Goal: Task Accomplishment & Management: Manage account settings

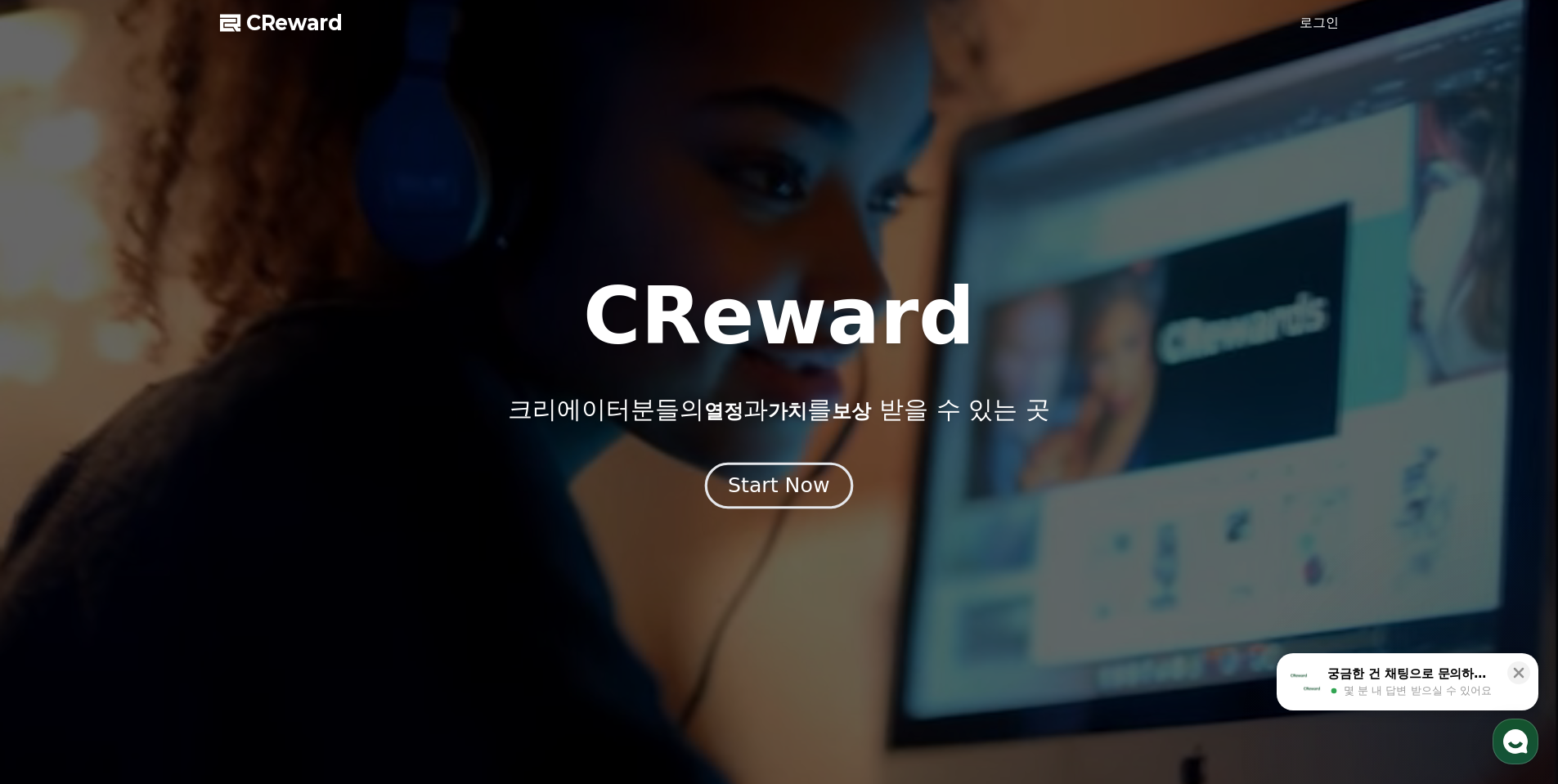
click at [770, 488] on div "Start Now" at bounding box center [778, 485] width 102 height 27
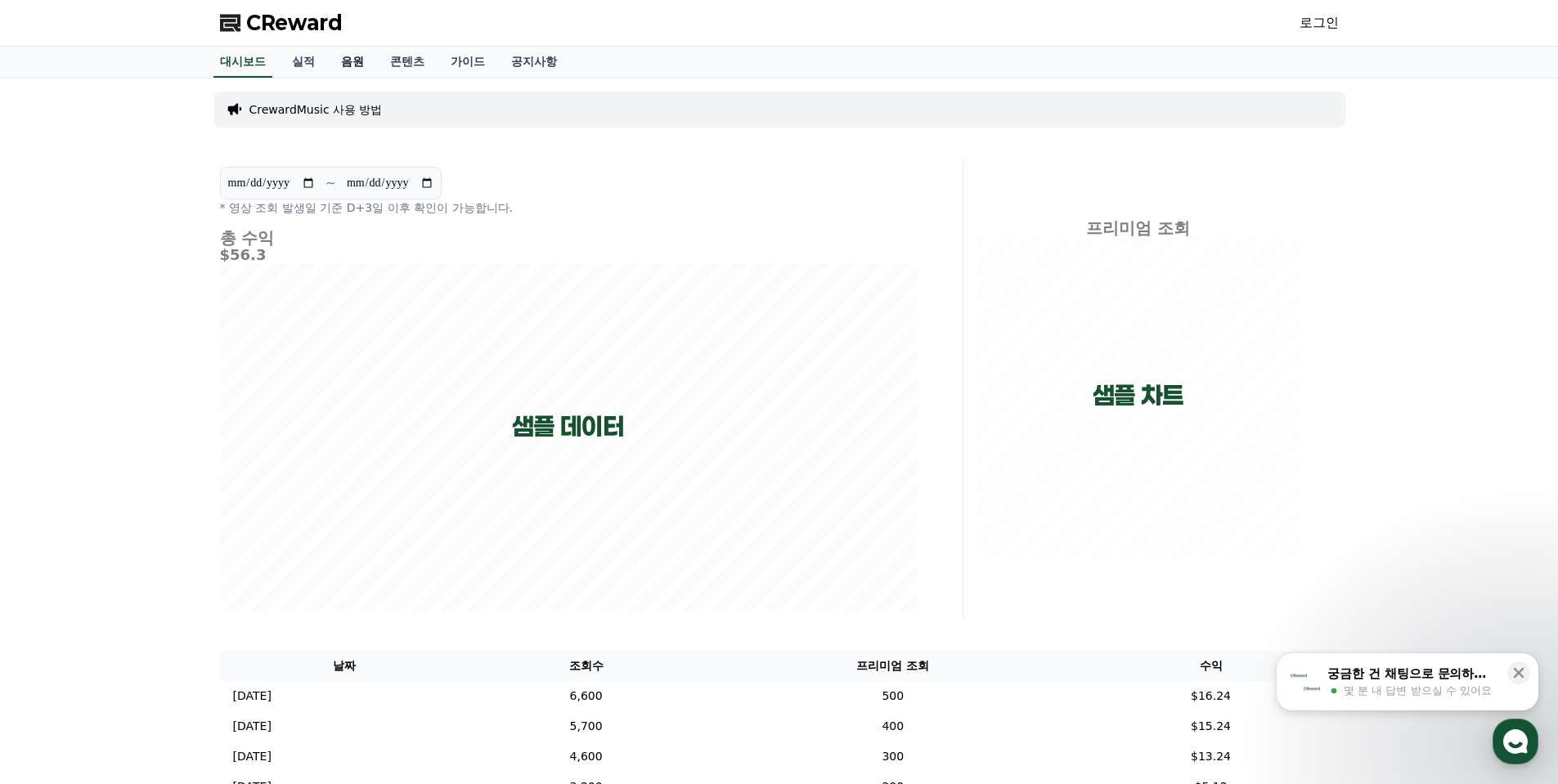
click at [362, 73] on link "음원" at bounding box center [353, 62] width 49 height 31
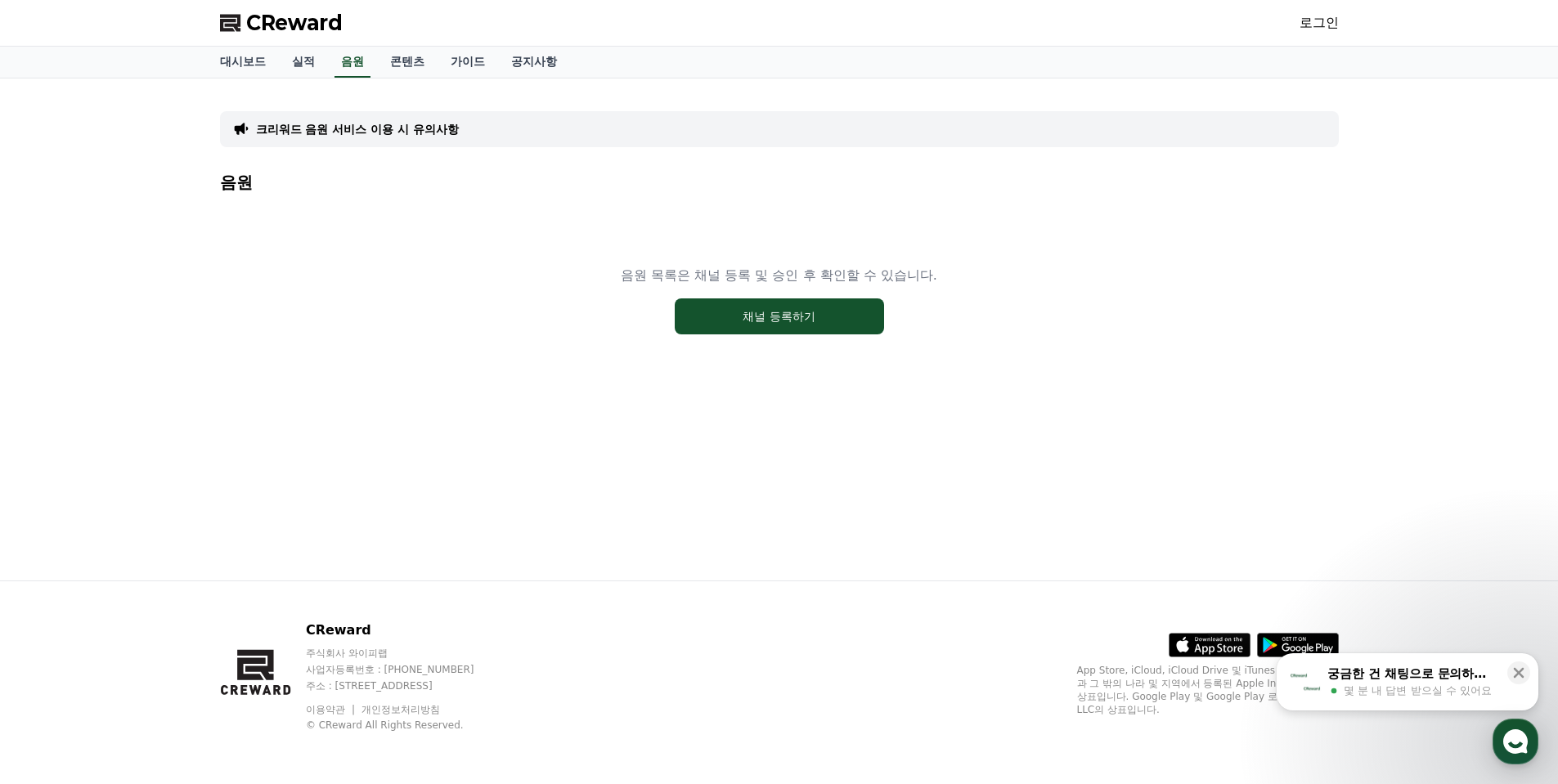
click at [293, 22] on span "CReward" at bounding box center [294, 23] width 96 height 27
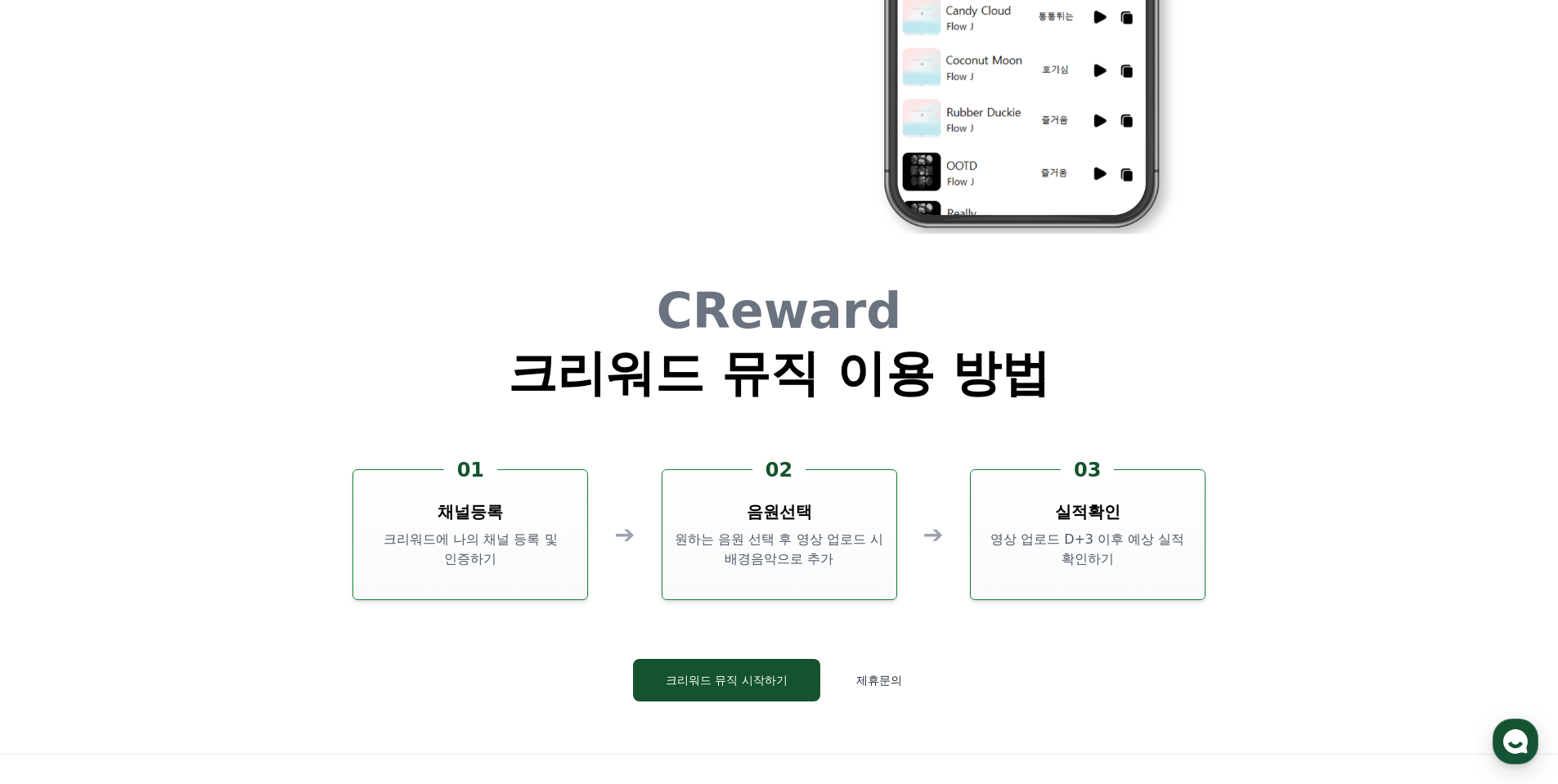
scroll to position [4429, 0]
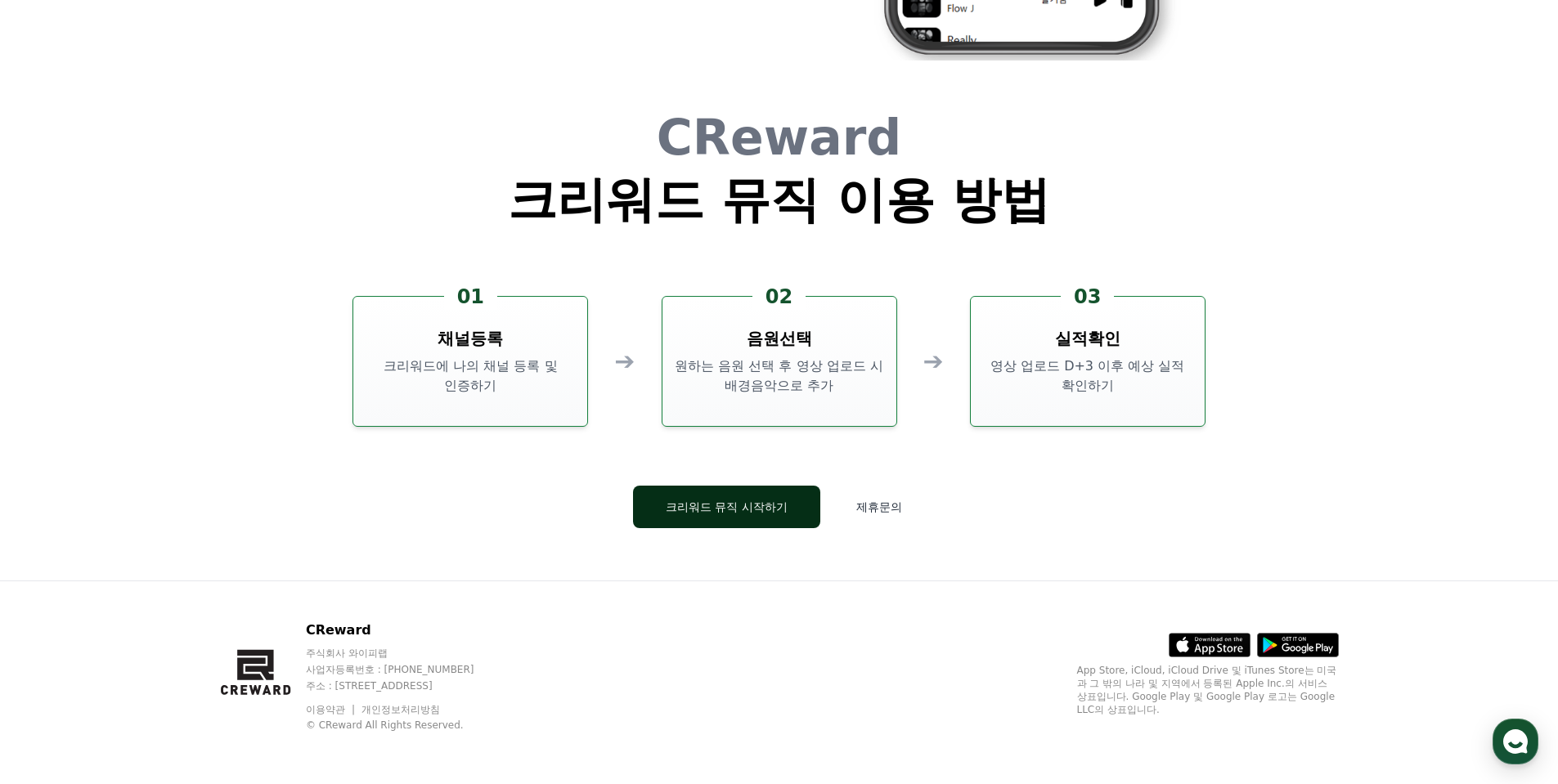
click at [720, 508] on button "크리워드 뮤직 시작하기" at bounding box center [726, 506] width 187 height 42
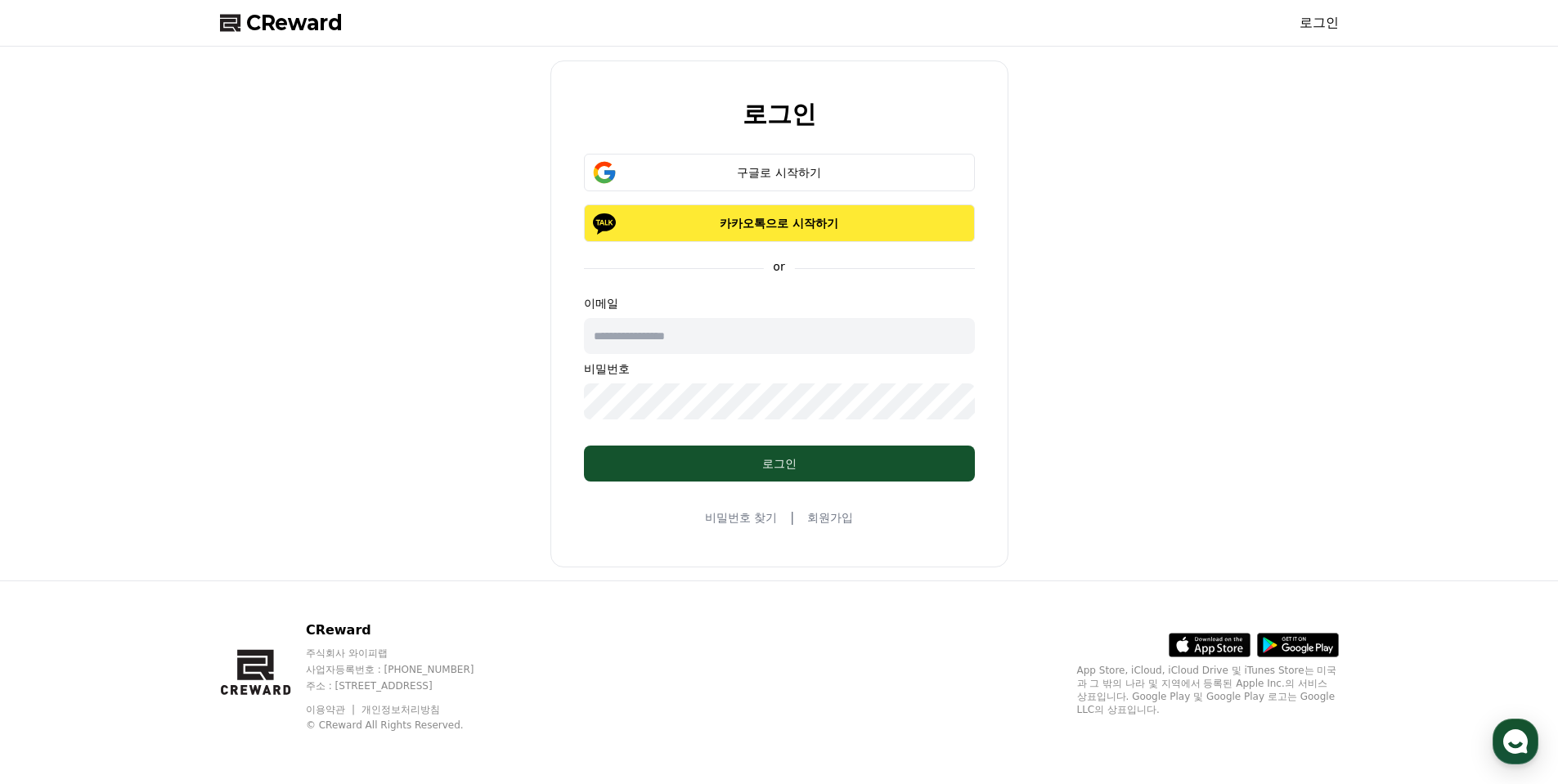
click at [804, 220] on p "카카오톡으로 시작하기" at bounding box center [779, 223] width 343 height 16
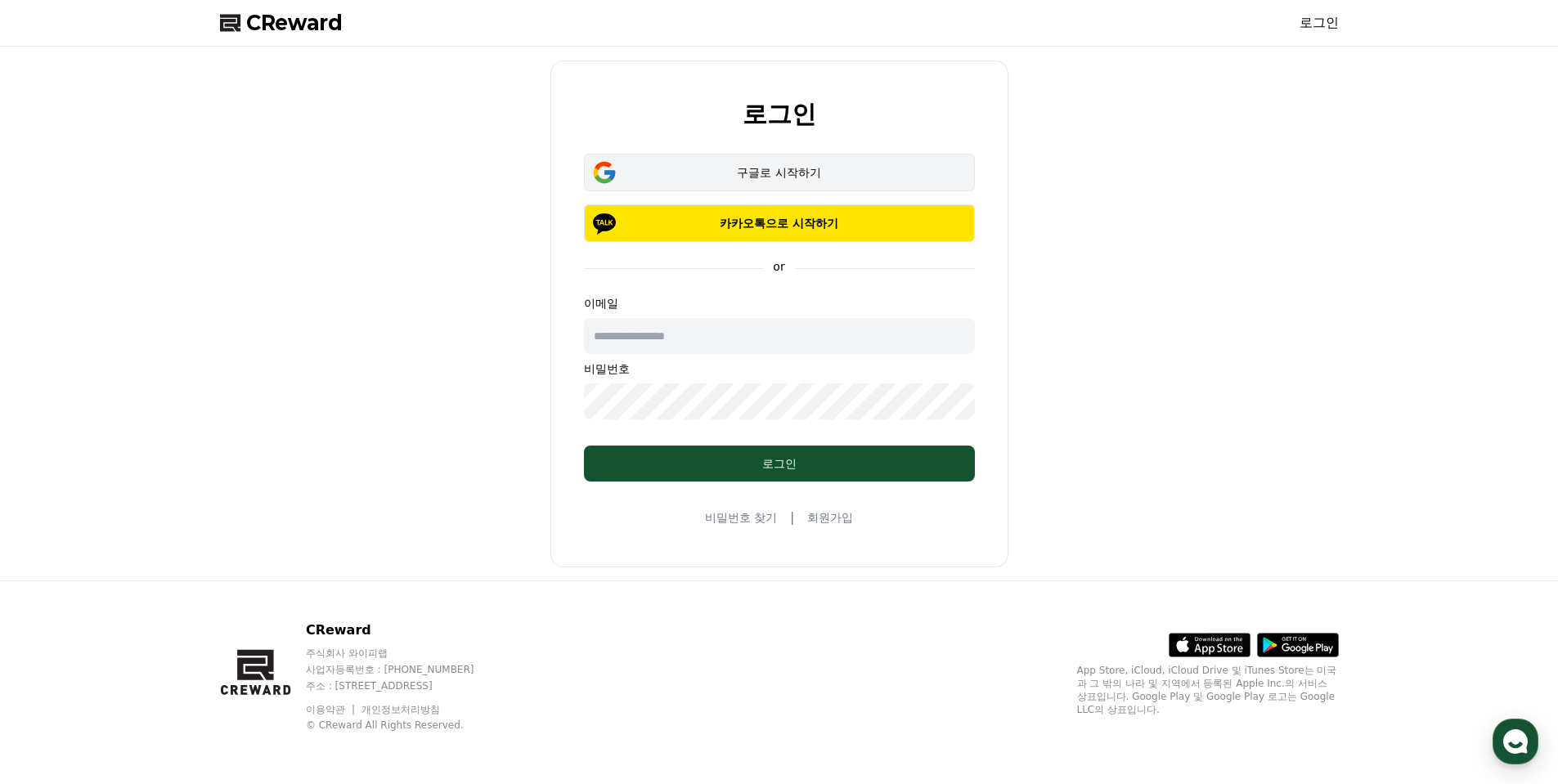
click at [861, 176] on div "구글로 시작하기" at bounding box center [779, 172] width 343 height 16
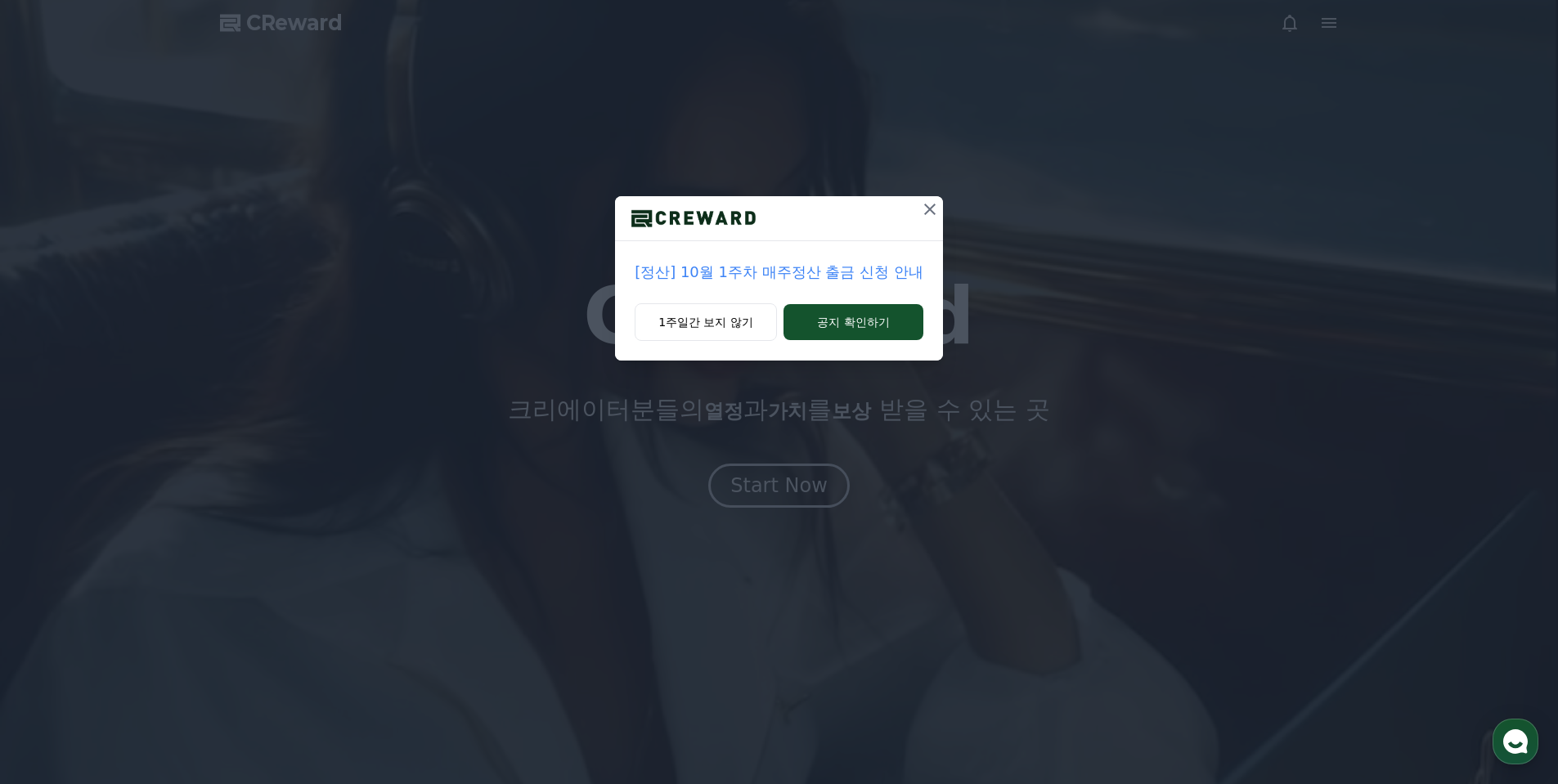
click at [932, 205] on icon at bounding box center [929, 209] width 19 height 19
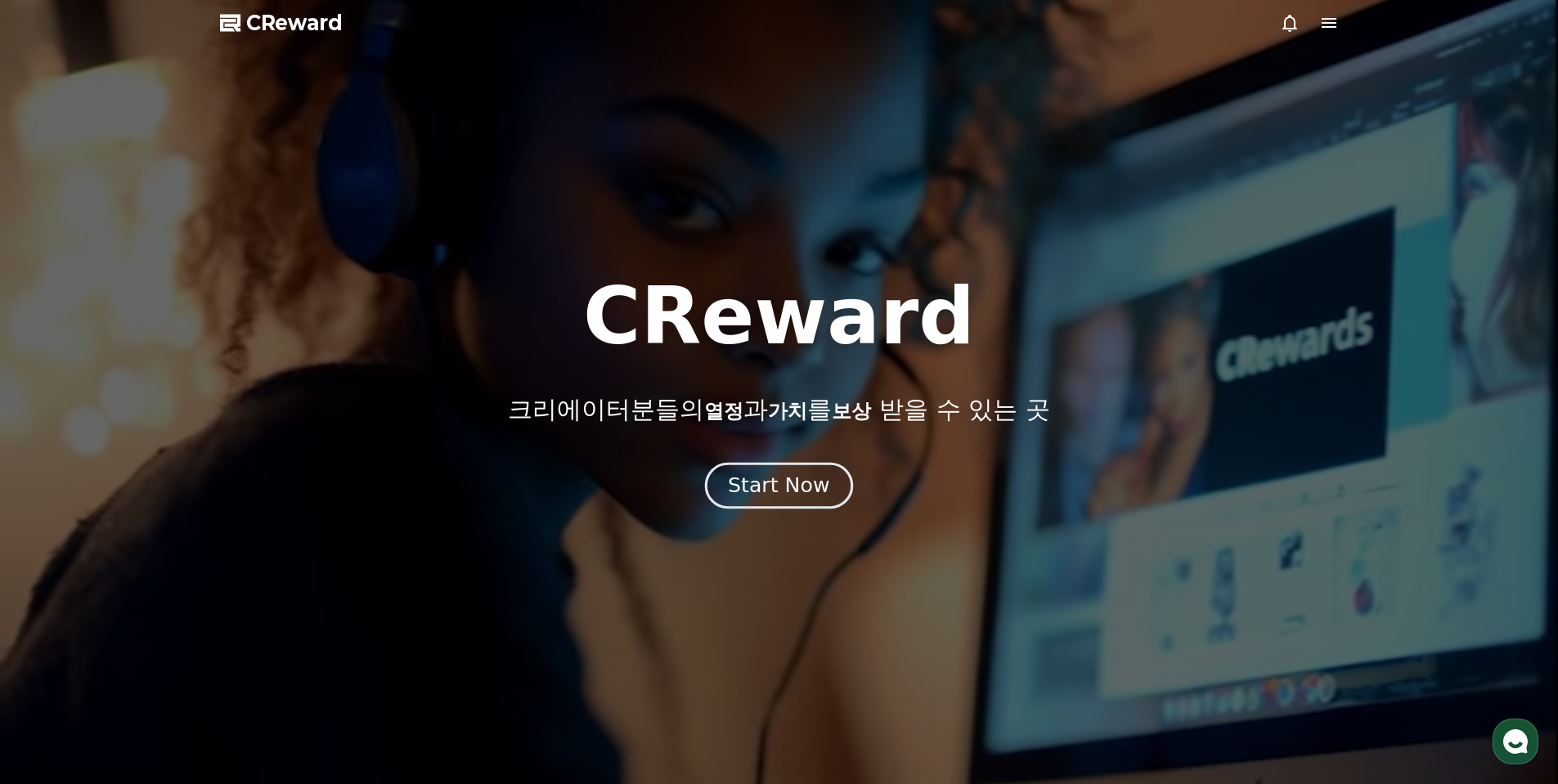
click at [773, 488] on div "Start Now" at bounding box center [778, 485] width 102 height 27
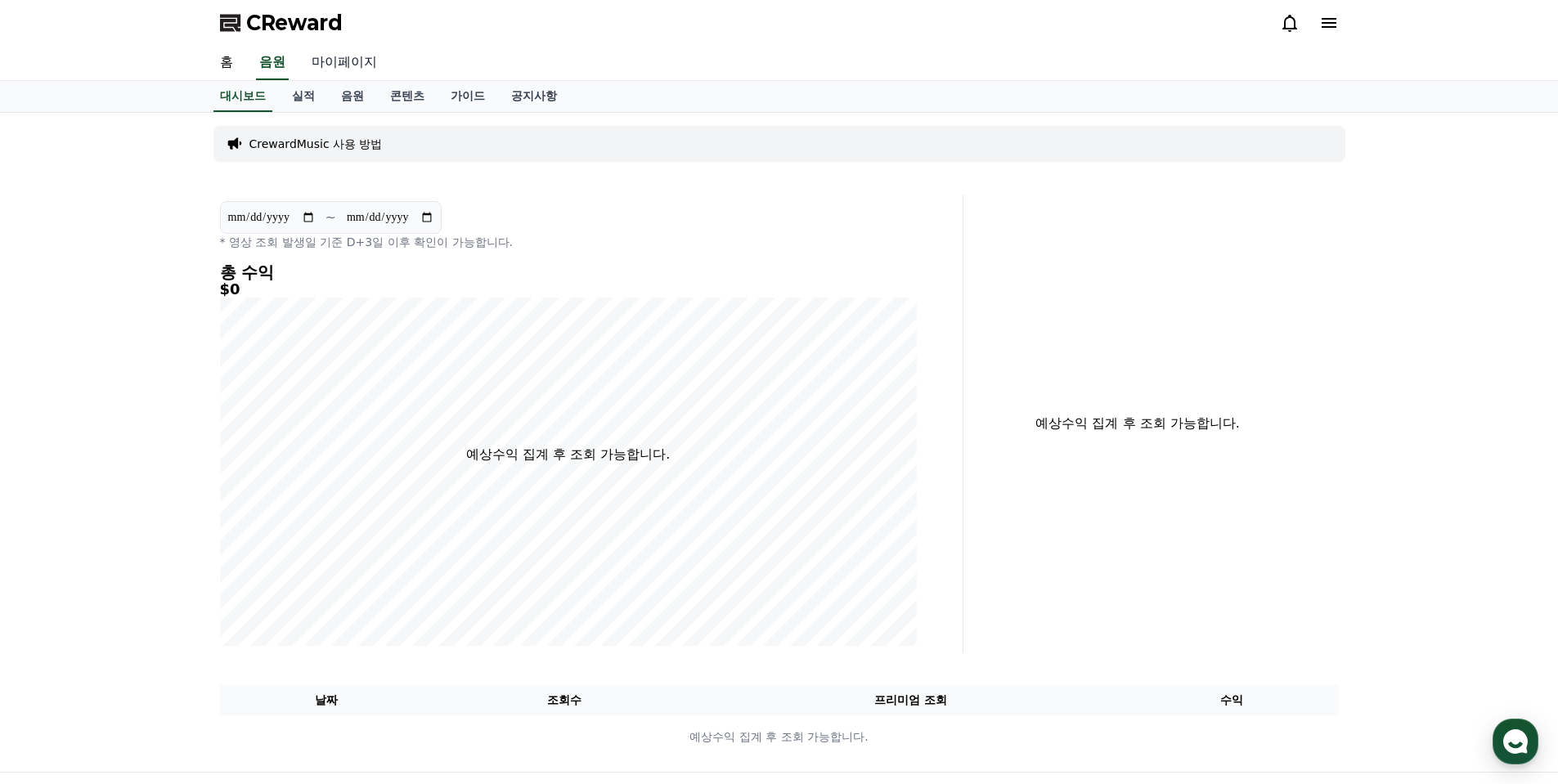
click at [342, 57] on link "마이페이지" at bounding box center [344, 62] width 92 height 34
select select "**********"
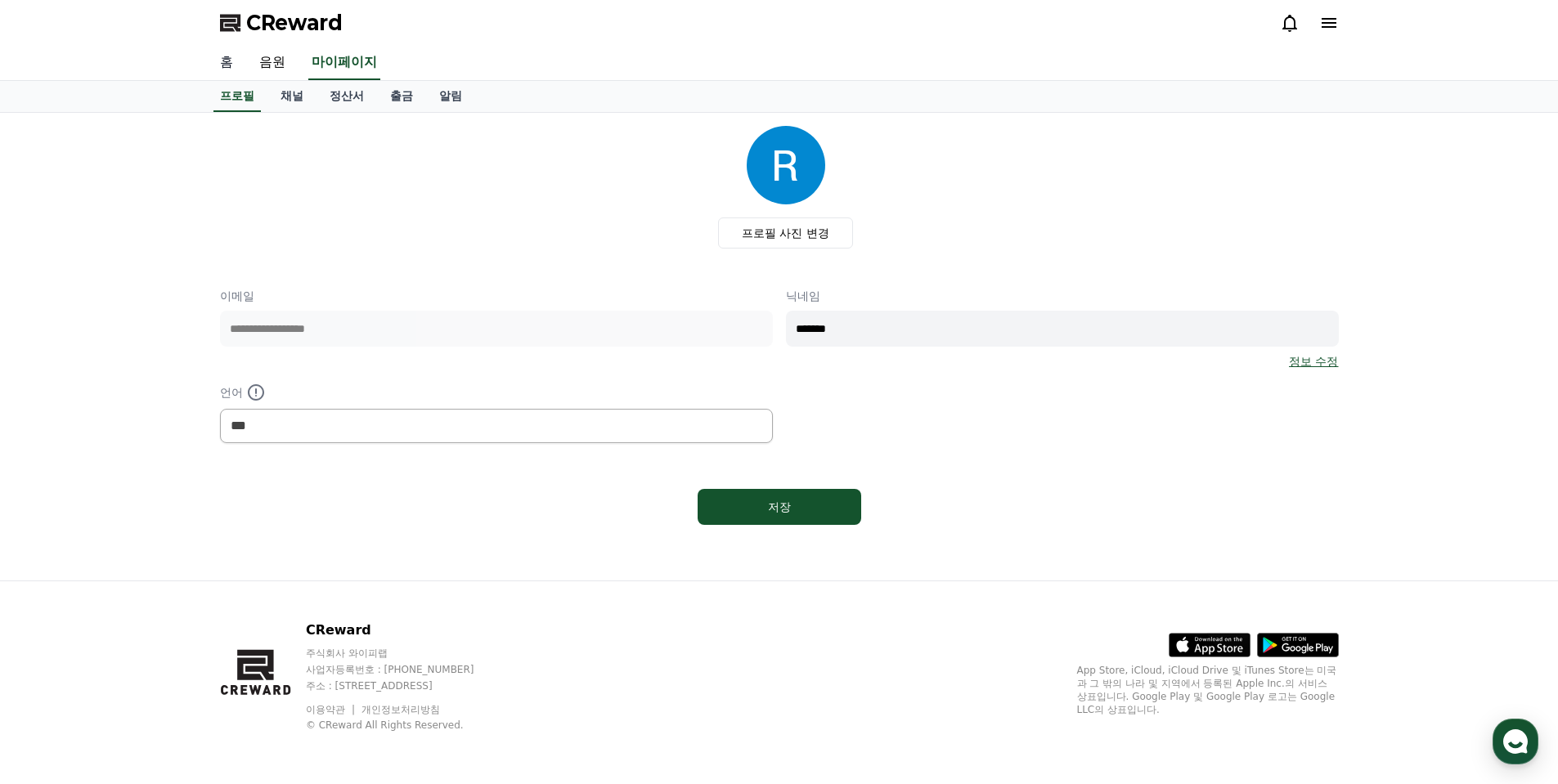
click at [215, 61] on link "홈" at bounding box center [226, 62] width 39 height 34
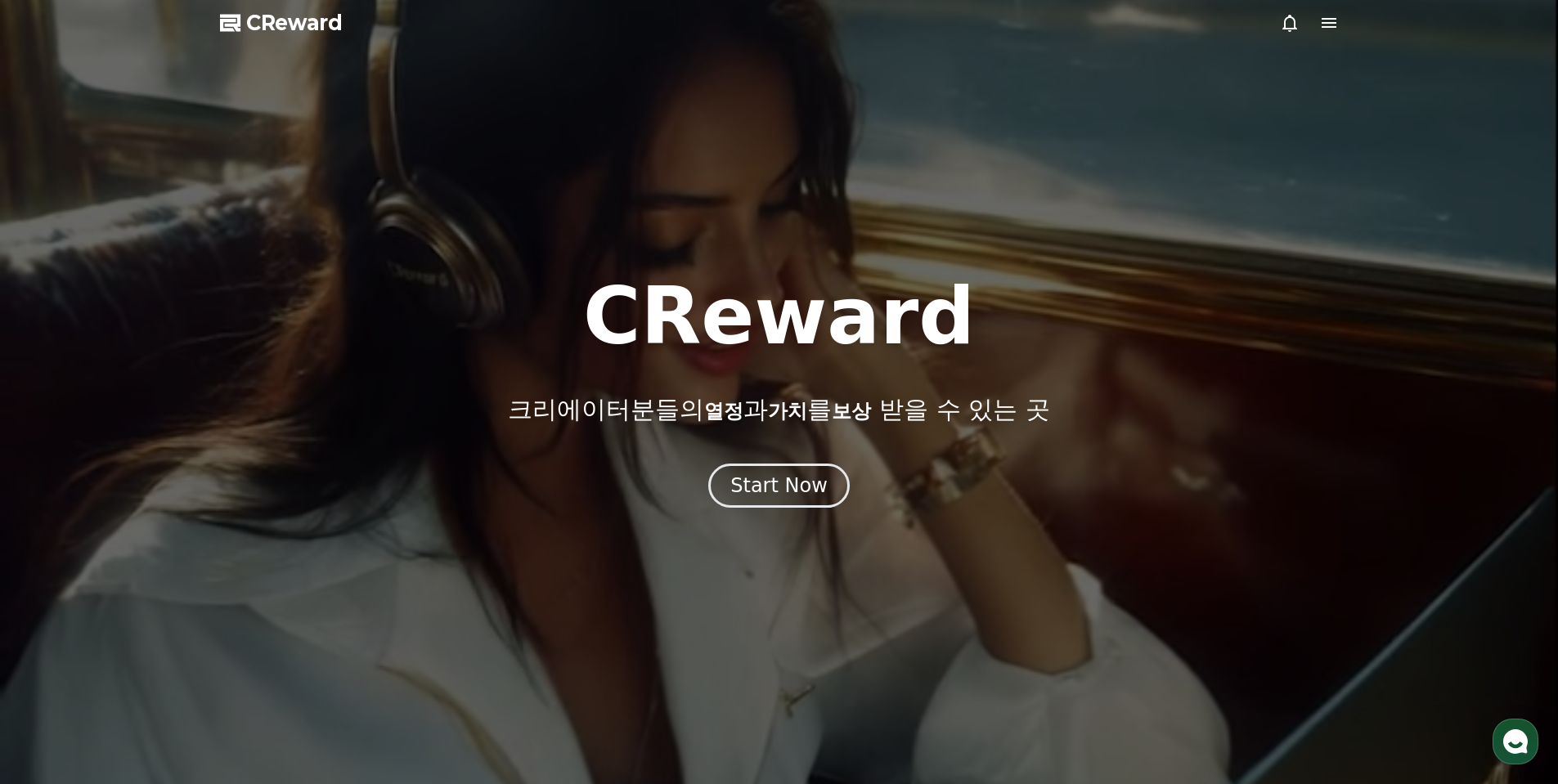
click at [1329, 24] on icon at bounding box center [1329, 23] width 15 height 10
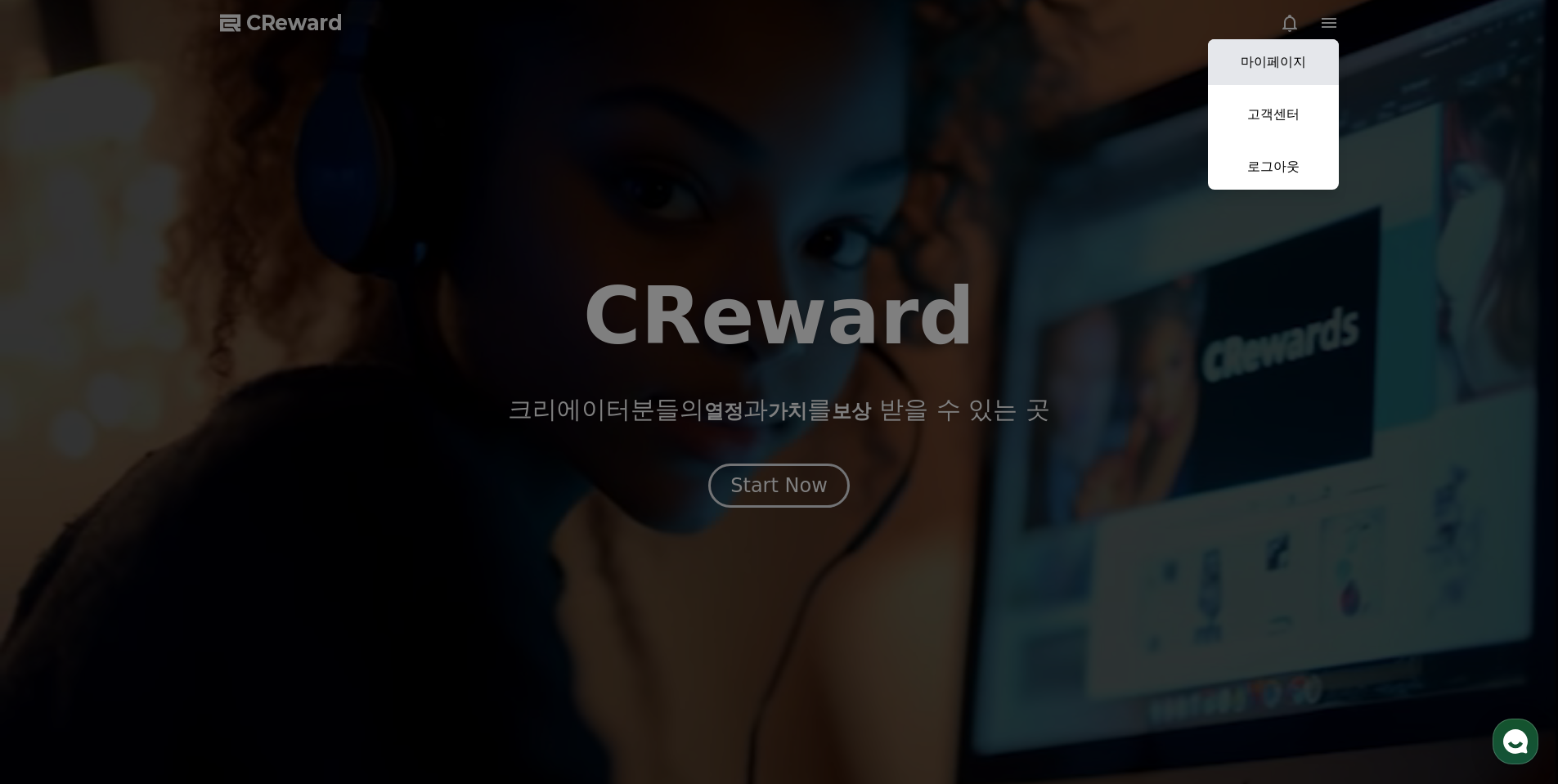
click at [1299, 71] on link "마이페이지" at bounding box center [1272, 62] width 131 height 46
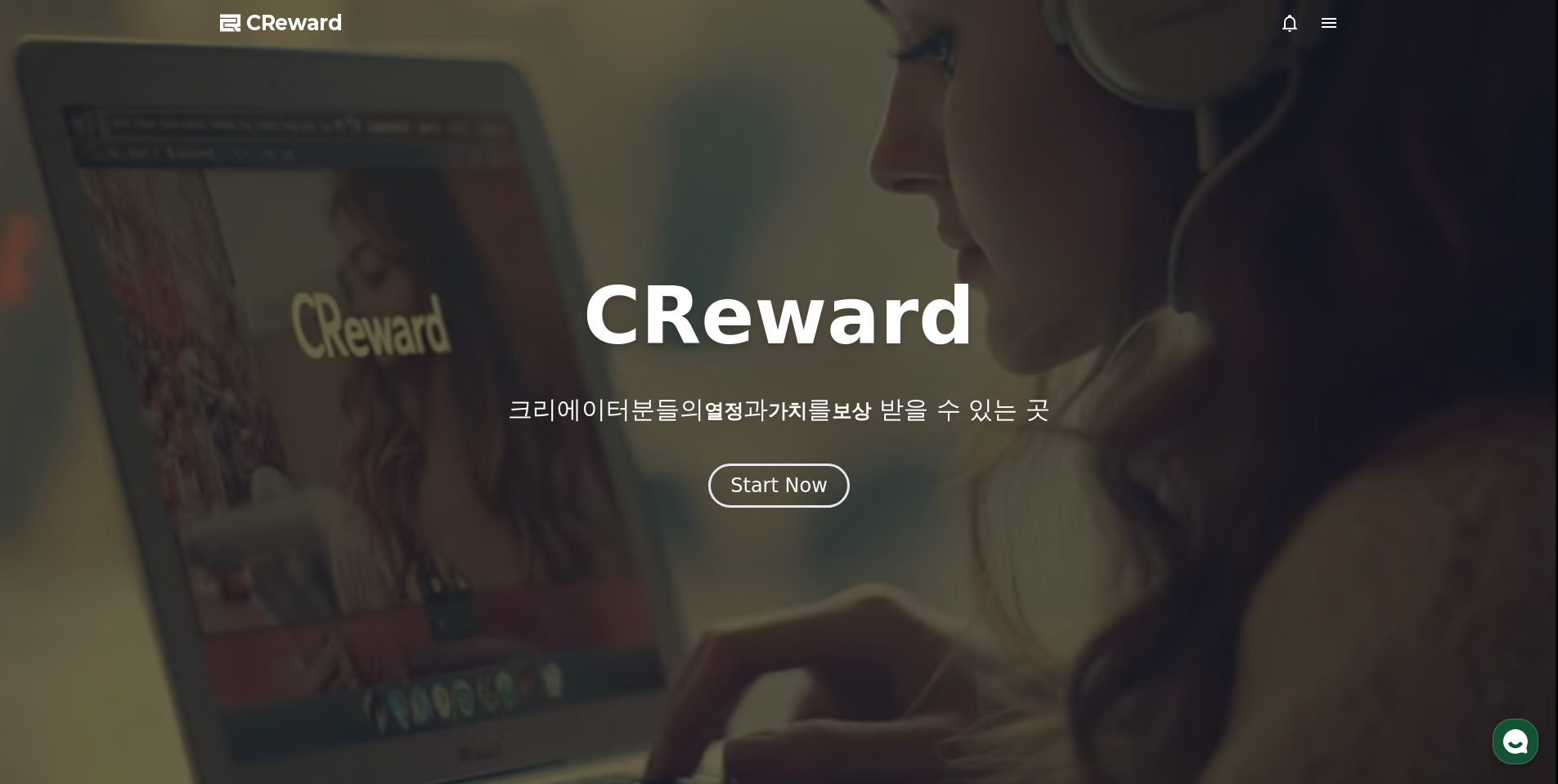
select select "**********"
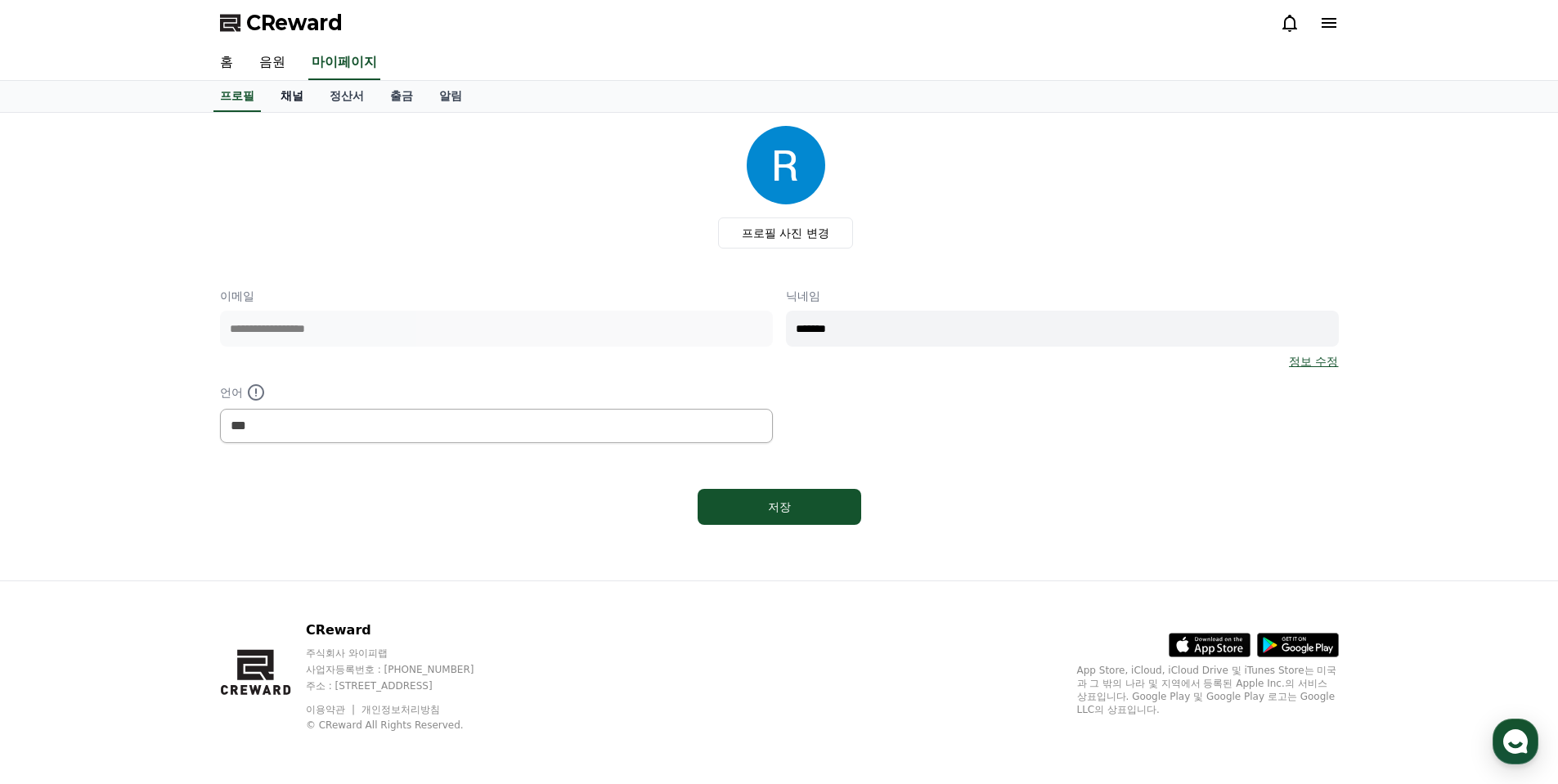
click at [290, 103] on link "채널" at bounding box center [292, 96] width 49 height 31
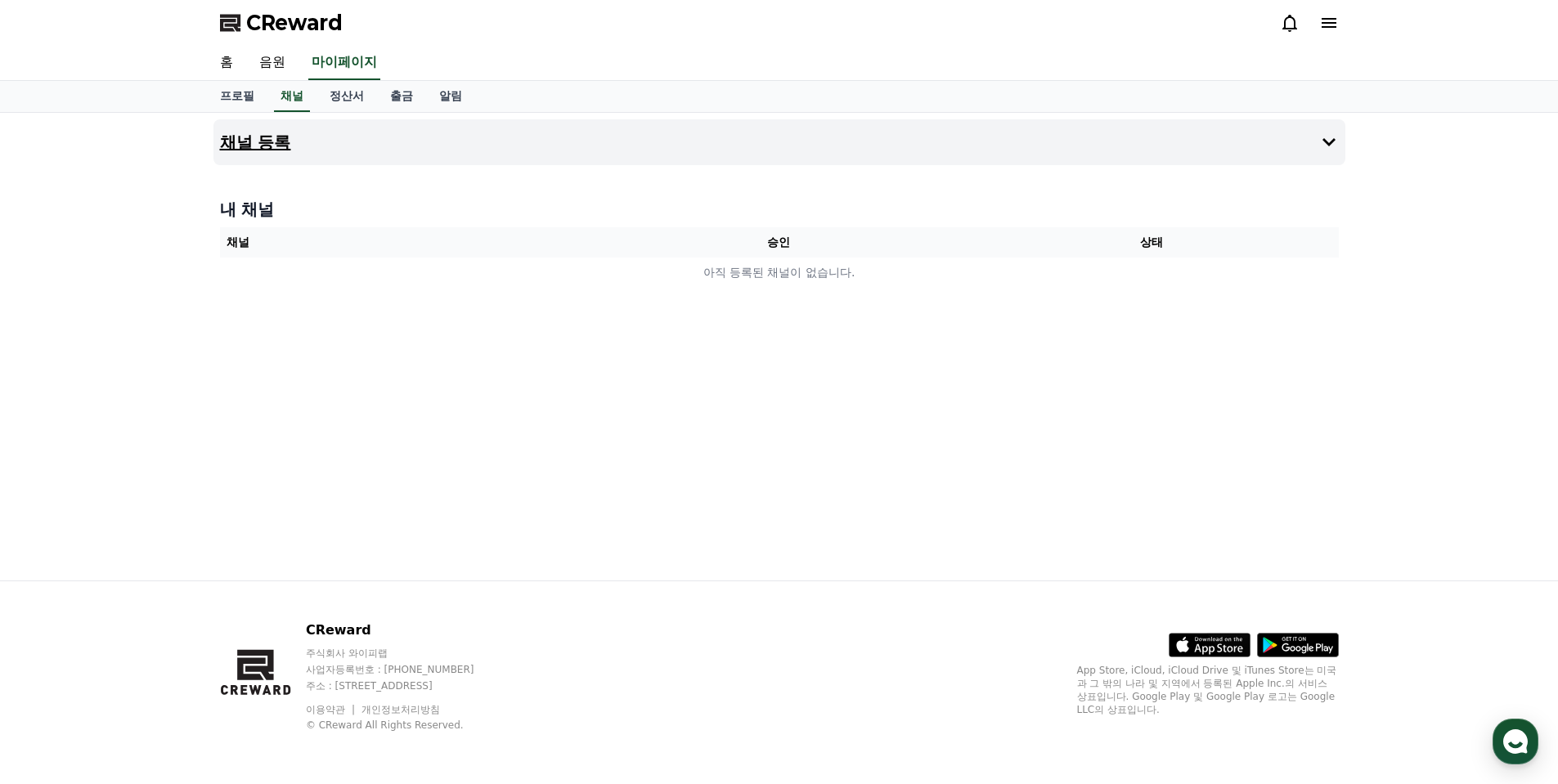
click at [286, 137] on h4 "채널 등록" at bounding box center [256, 143] width 71 height 18
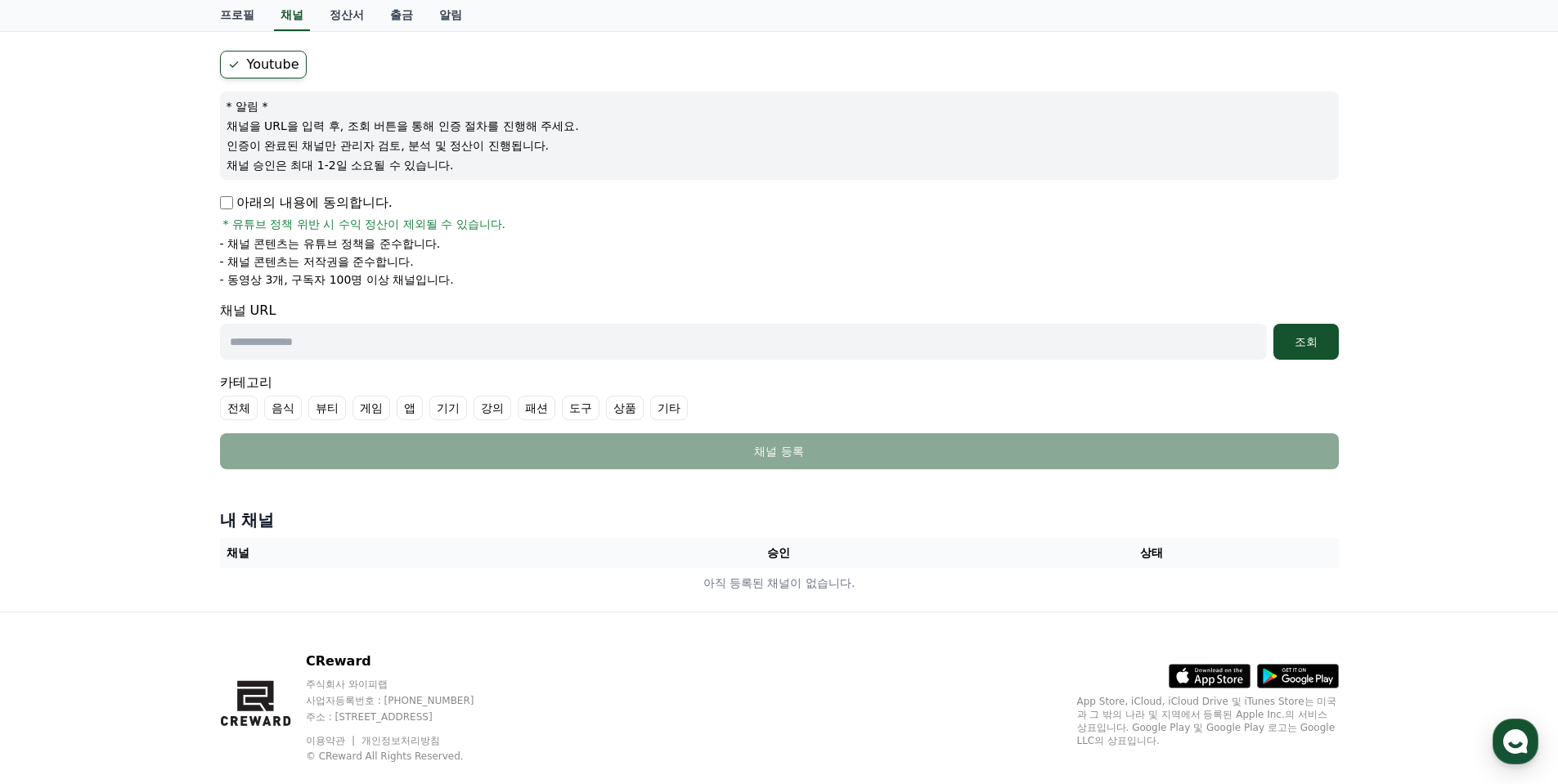
scroll to position [164, 0]
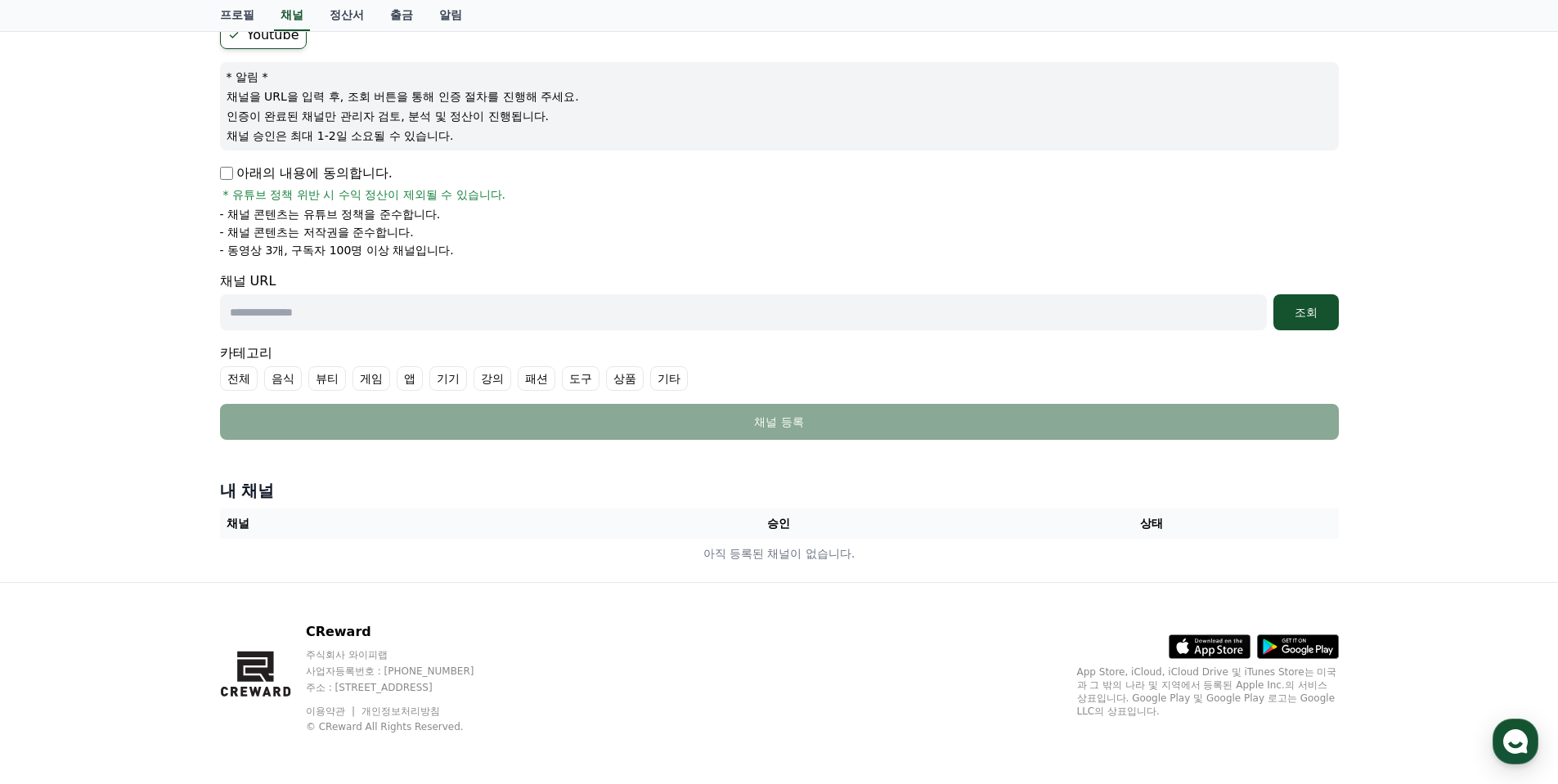
click at [290, 323] on input "text" at bounding box center [743, 311] width 1047 height 36
paste input "**********"
type input "**********"
click at [1305, 312] on div "조회" at bounding box center [1305, 312] width 52 height 16
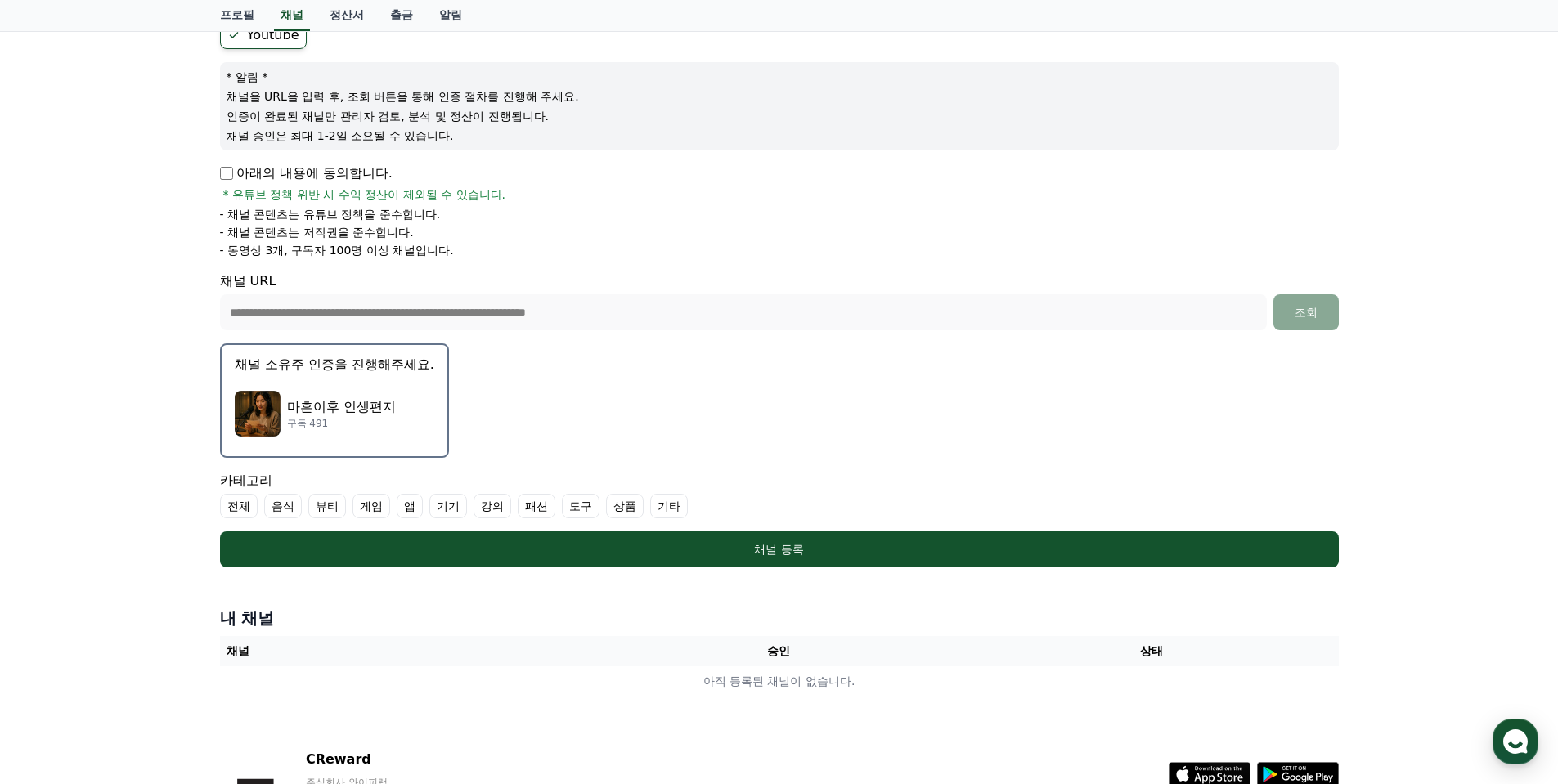
click at [669, 510] on label "기타" at bounding box center [669, 506] width 38 height 25
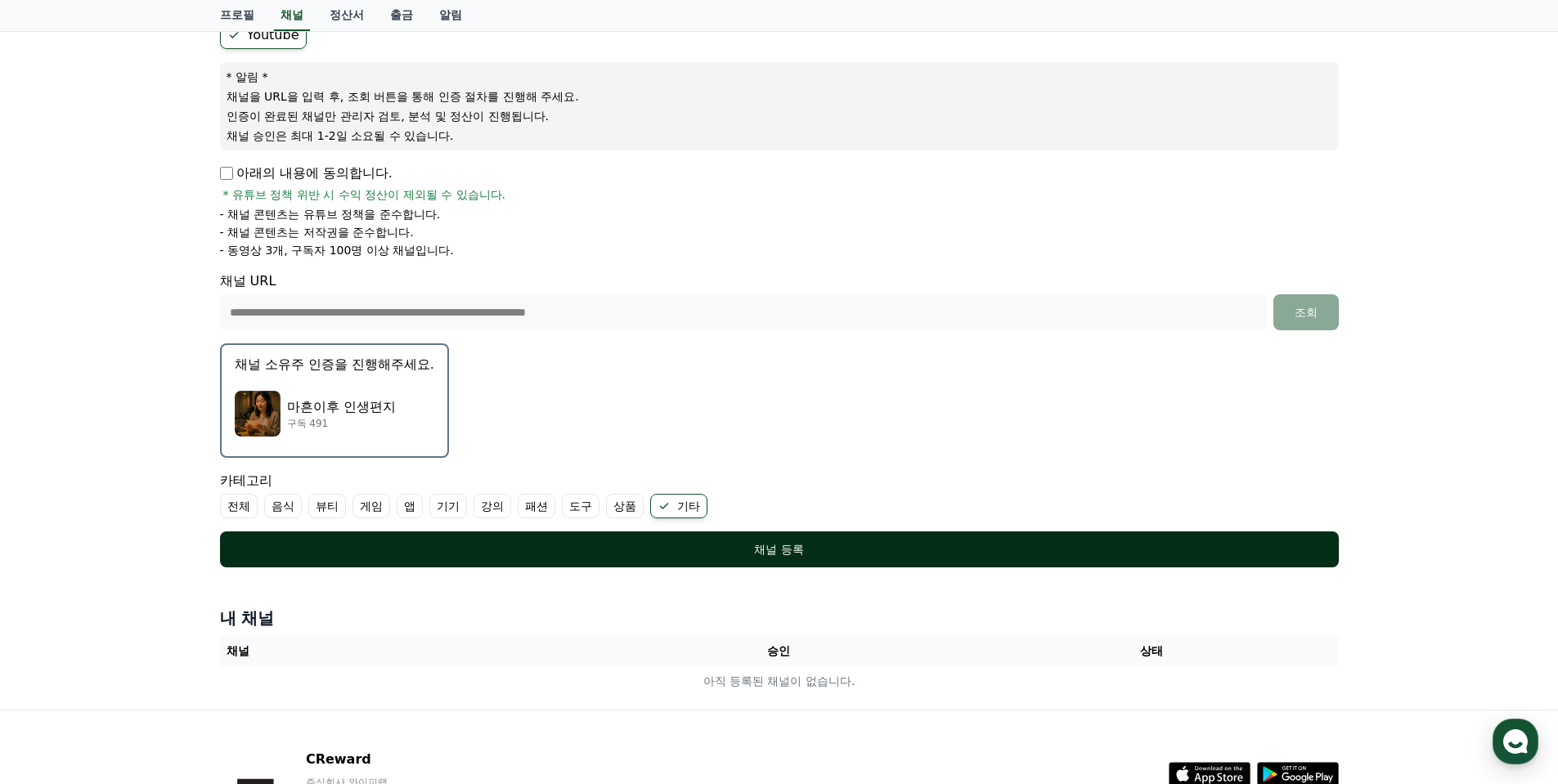
click at [364, 552] on div "채널 등록" at bounding box center [779, 550] width 1053 height 16
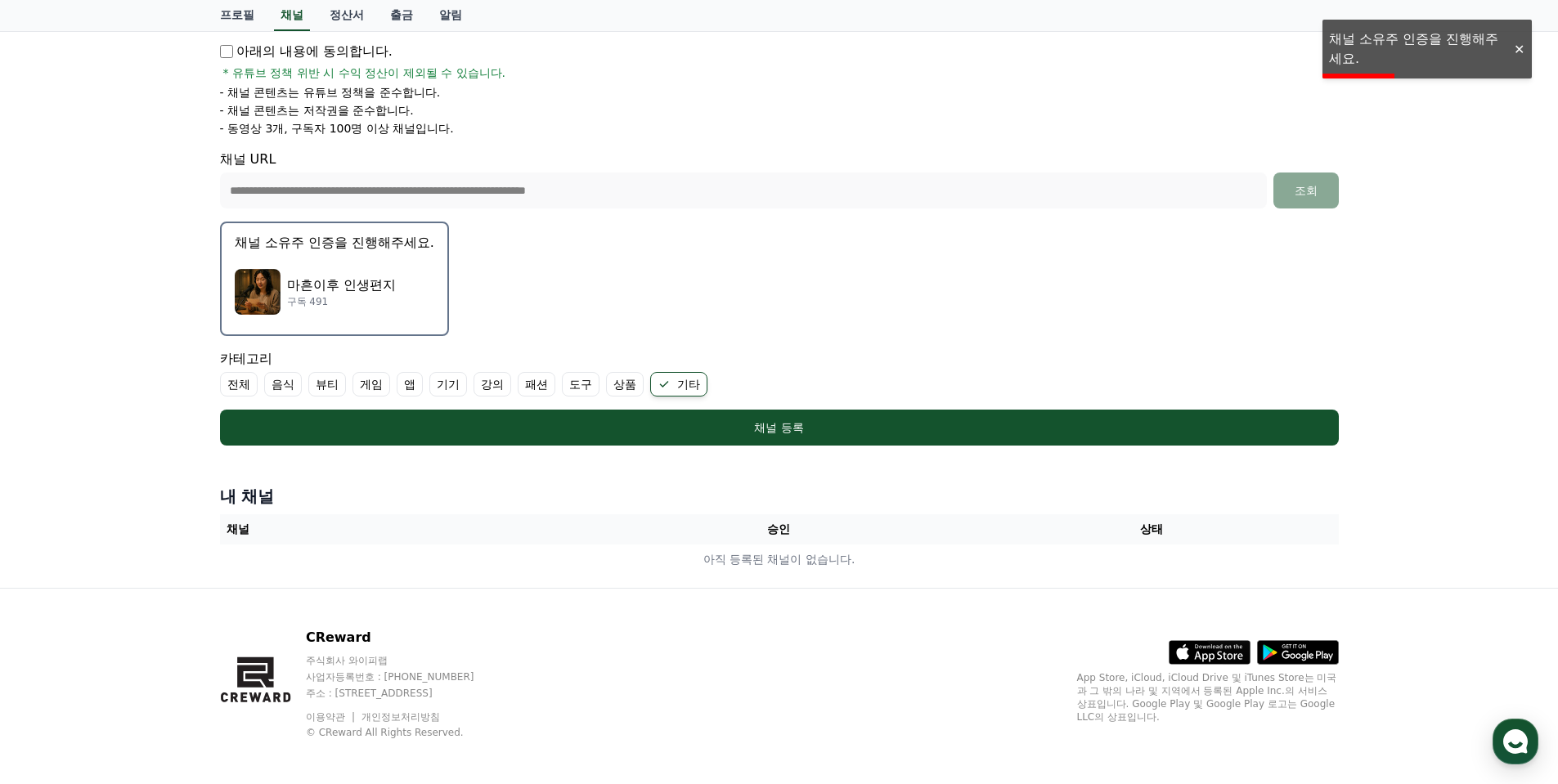
scroll to position [293, 0]
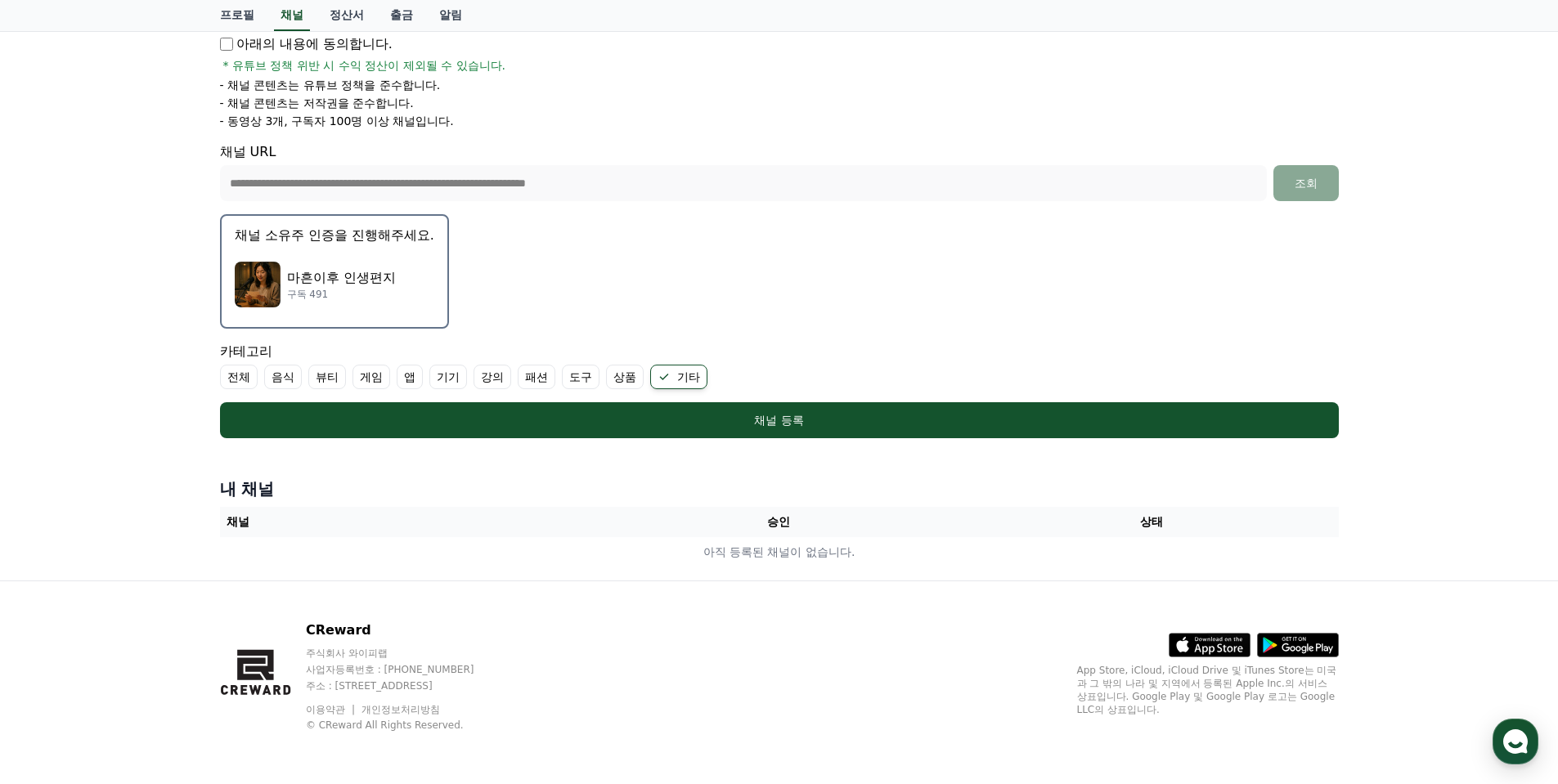
click at [316, 288] on p "구독 491" at bounding box center [341, 294] width 109 height 13
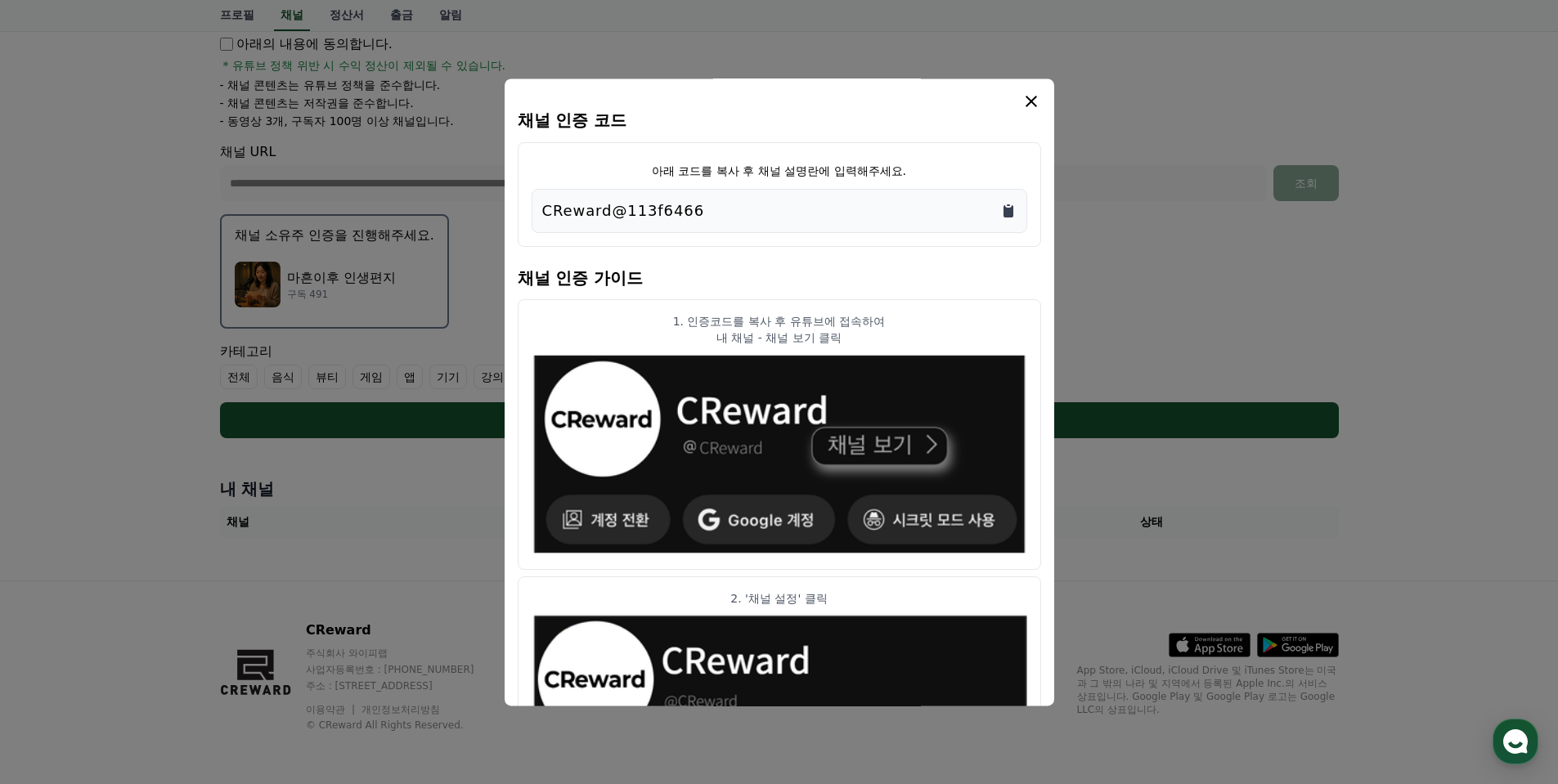
click at [1005, 205] on icon "Copy to clipboard" at bounding box center [1008, 211] width 16 height 16
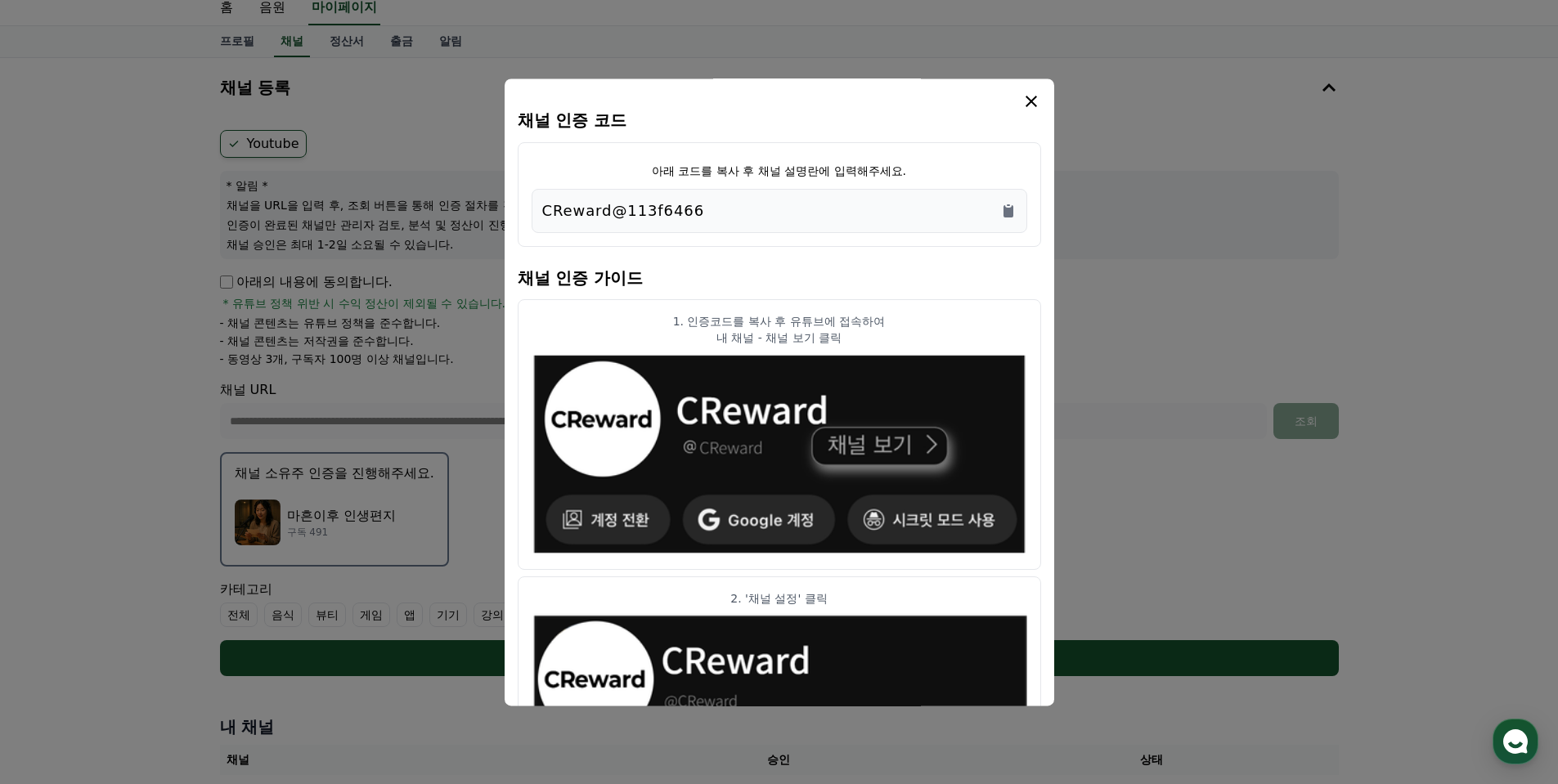
scroll to position [48, 0]
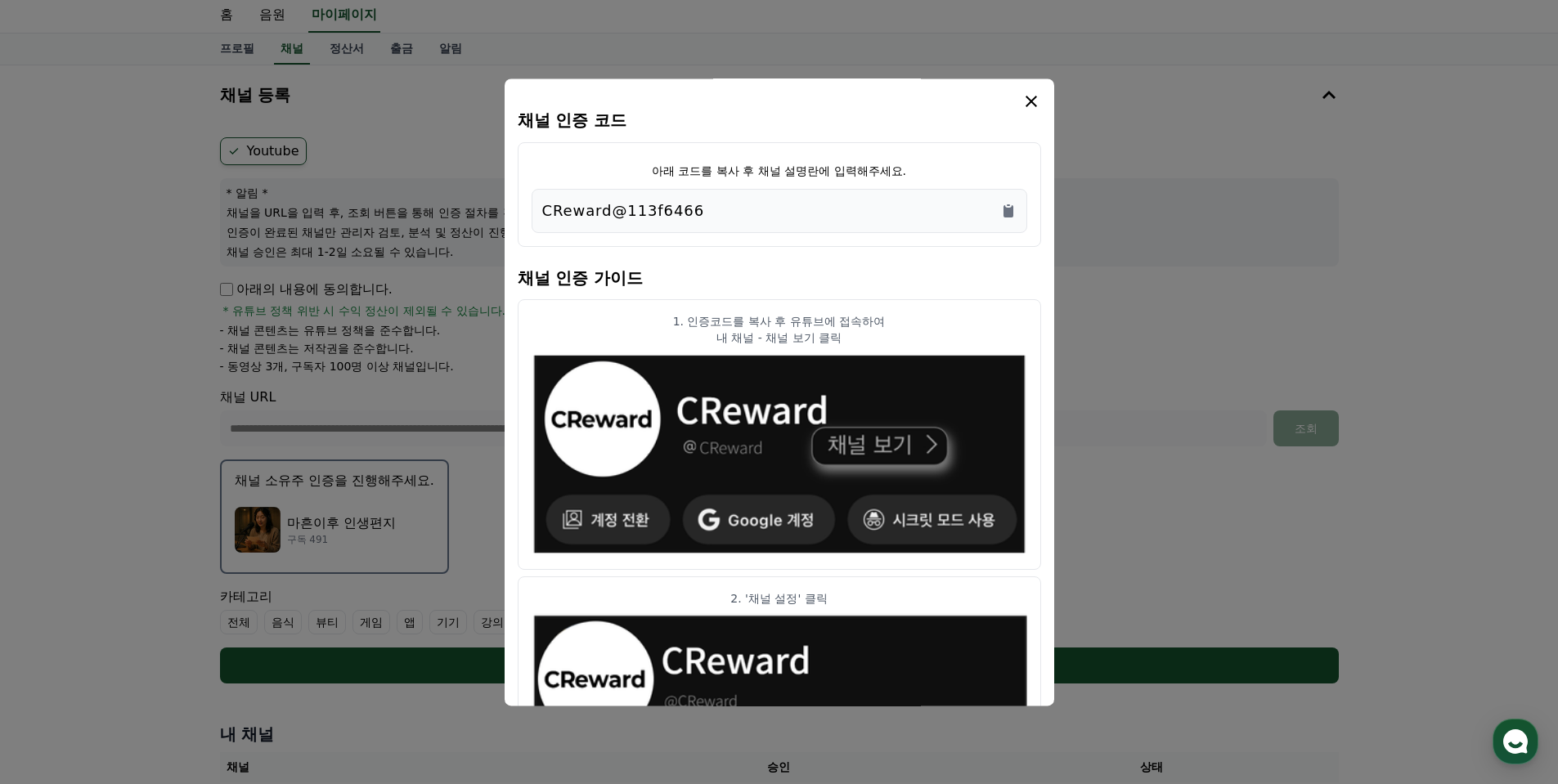
click at [1034, 102] on icon "modal" at bounding box center [1030, 101] width 19 height 19
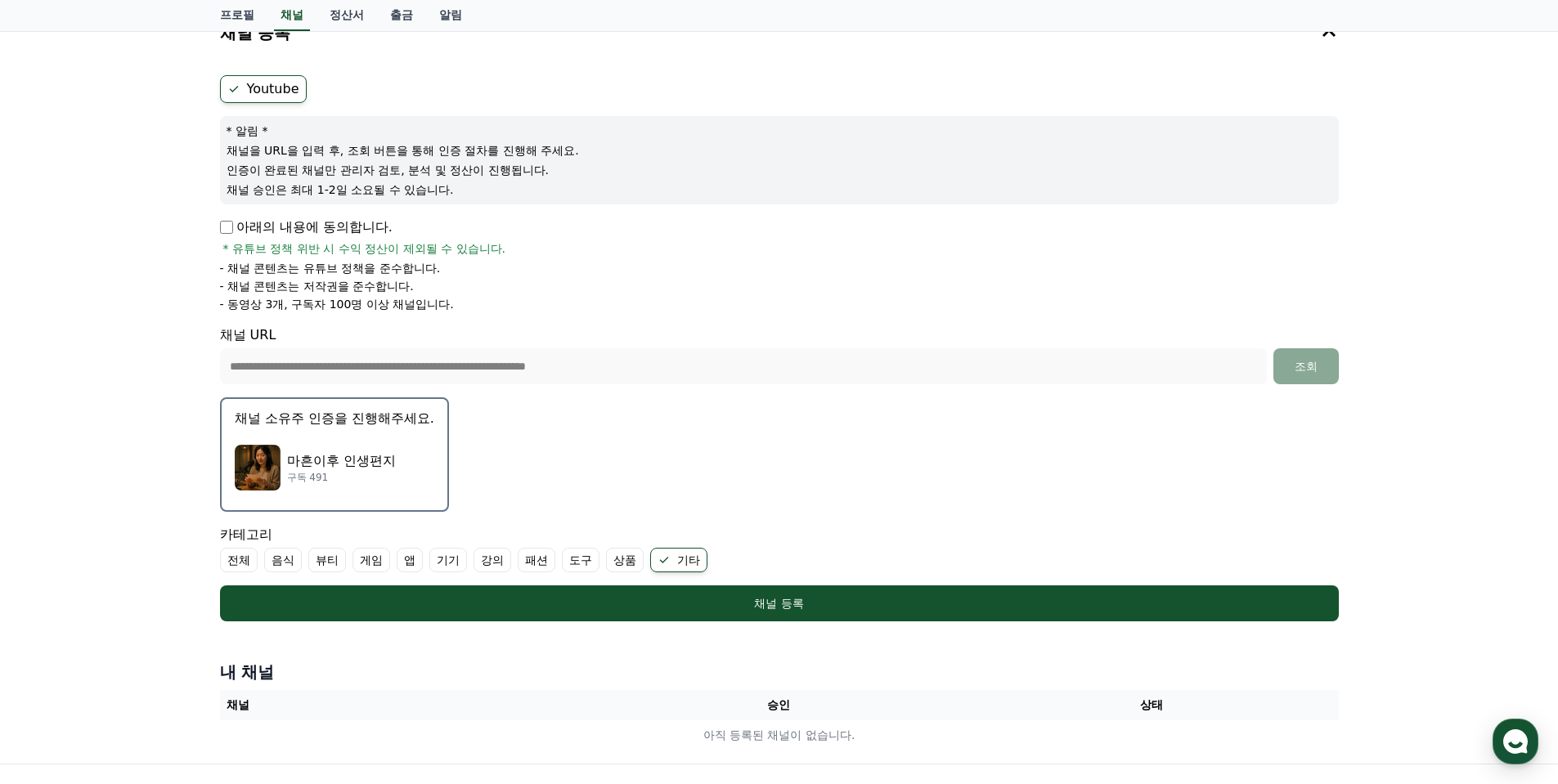
scroll to position [211, 0]
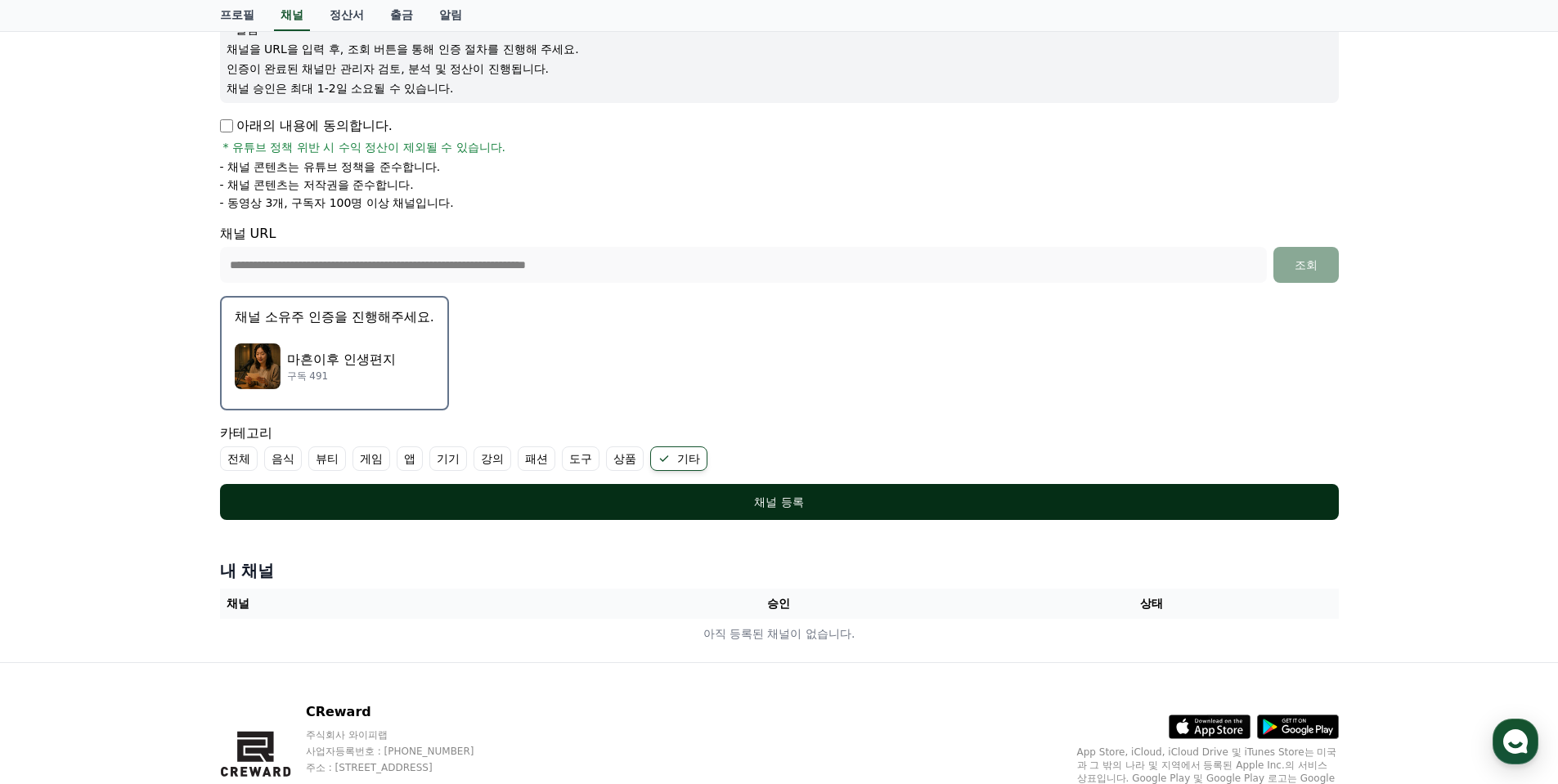
click at [855, 499] on div "채널 등록" at bounding box center [779, 502] width 1053 height 16
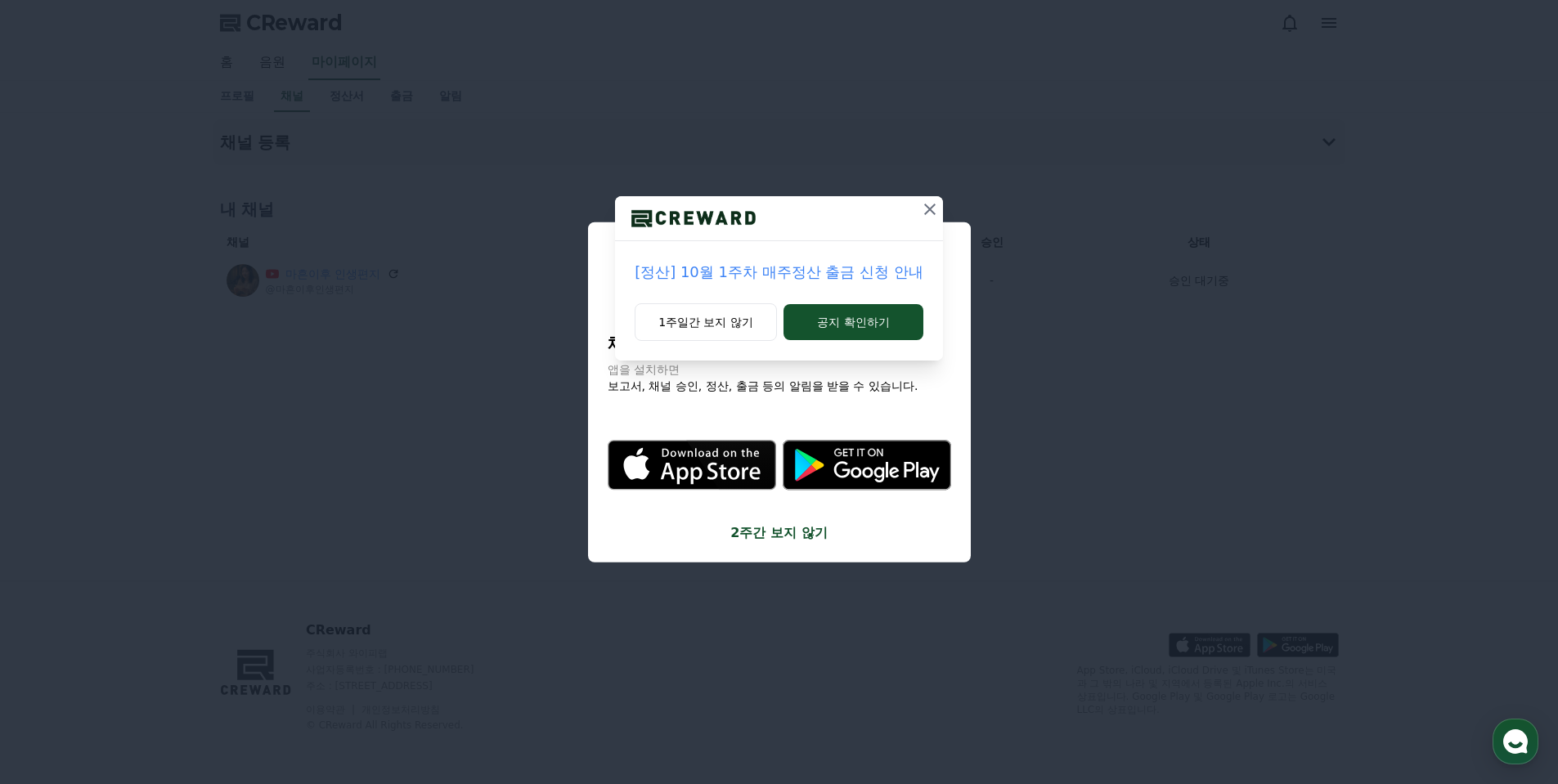
click at [929, 209] on icon at bounding box center [930, 209] width 11 height 11
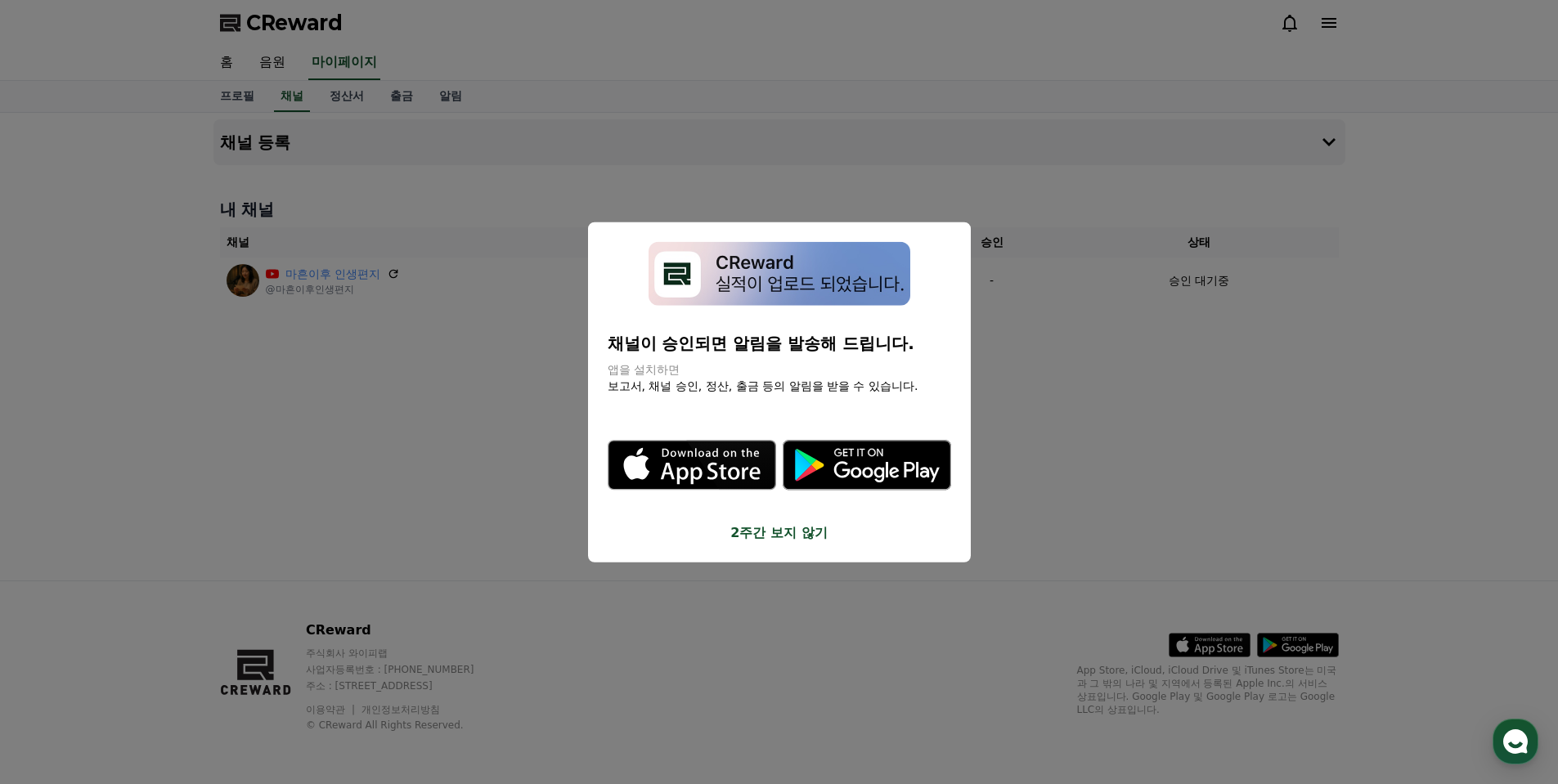
click at [537, 499] on button "close modal" at bounding box center [779, 392] width 1558 height 784
